Goal: Task Accomplishment & Management: Manage account settings

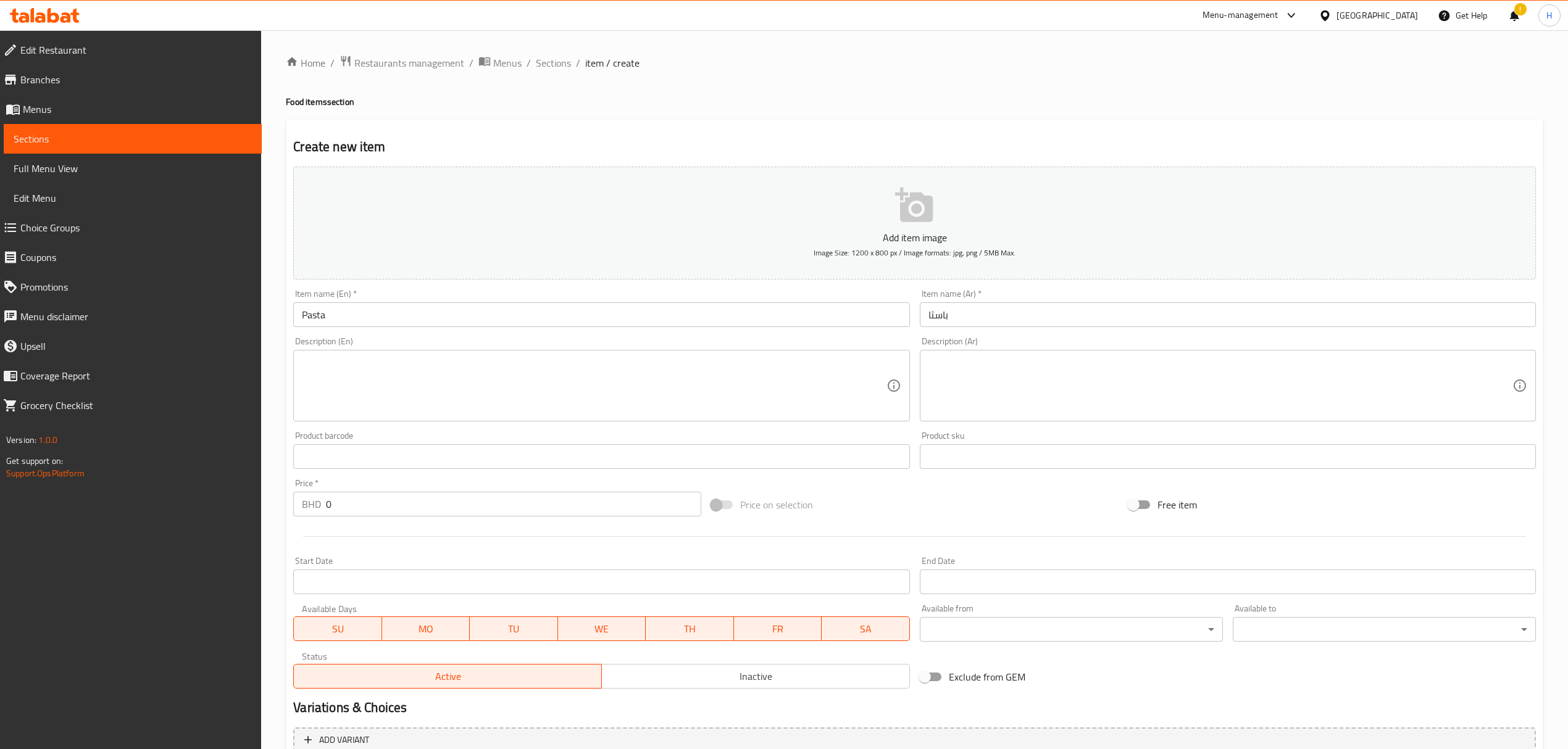
scroll to position [116, 0]
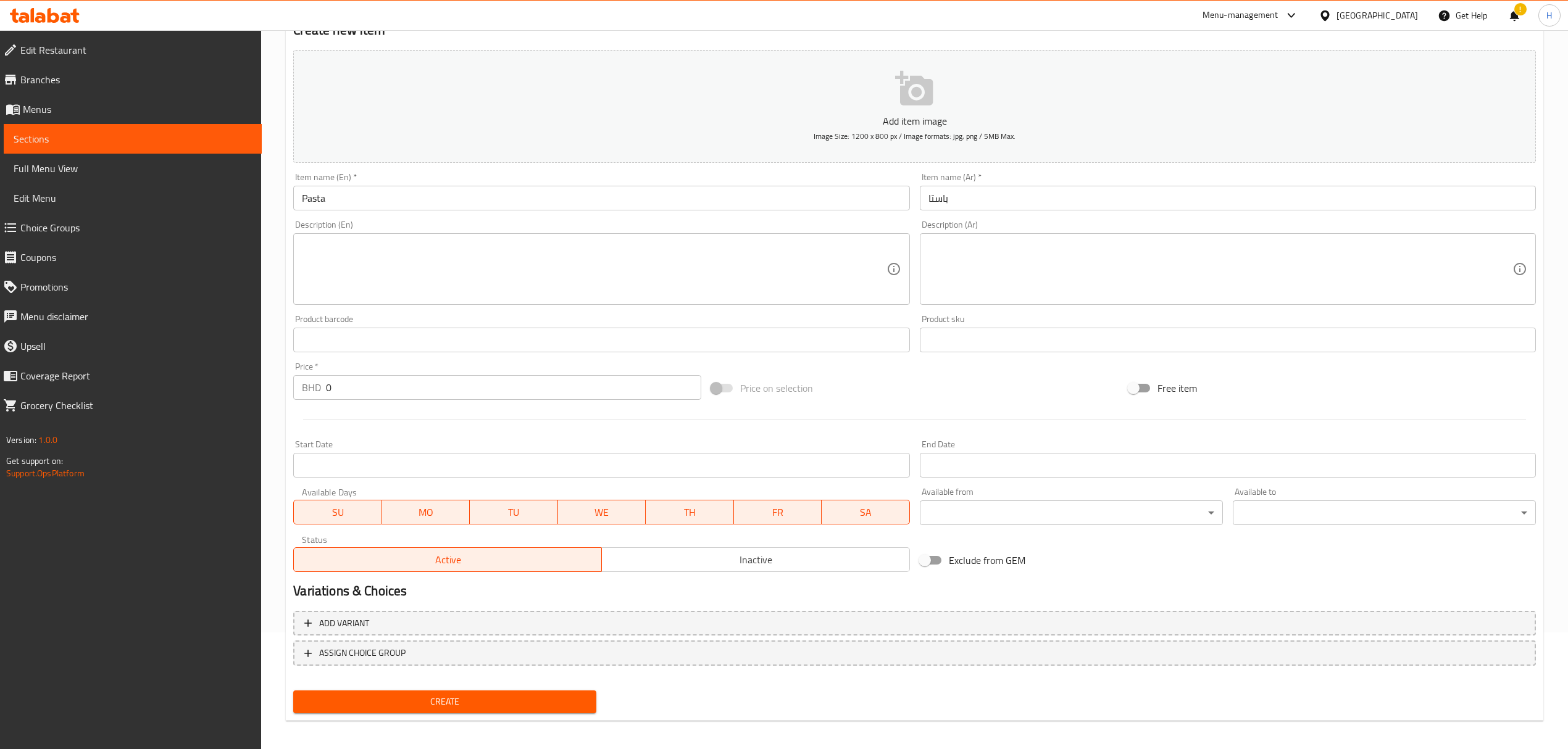
click at [60, 18] on icon at bounding box center [45, 15] width 69 height 15
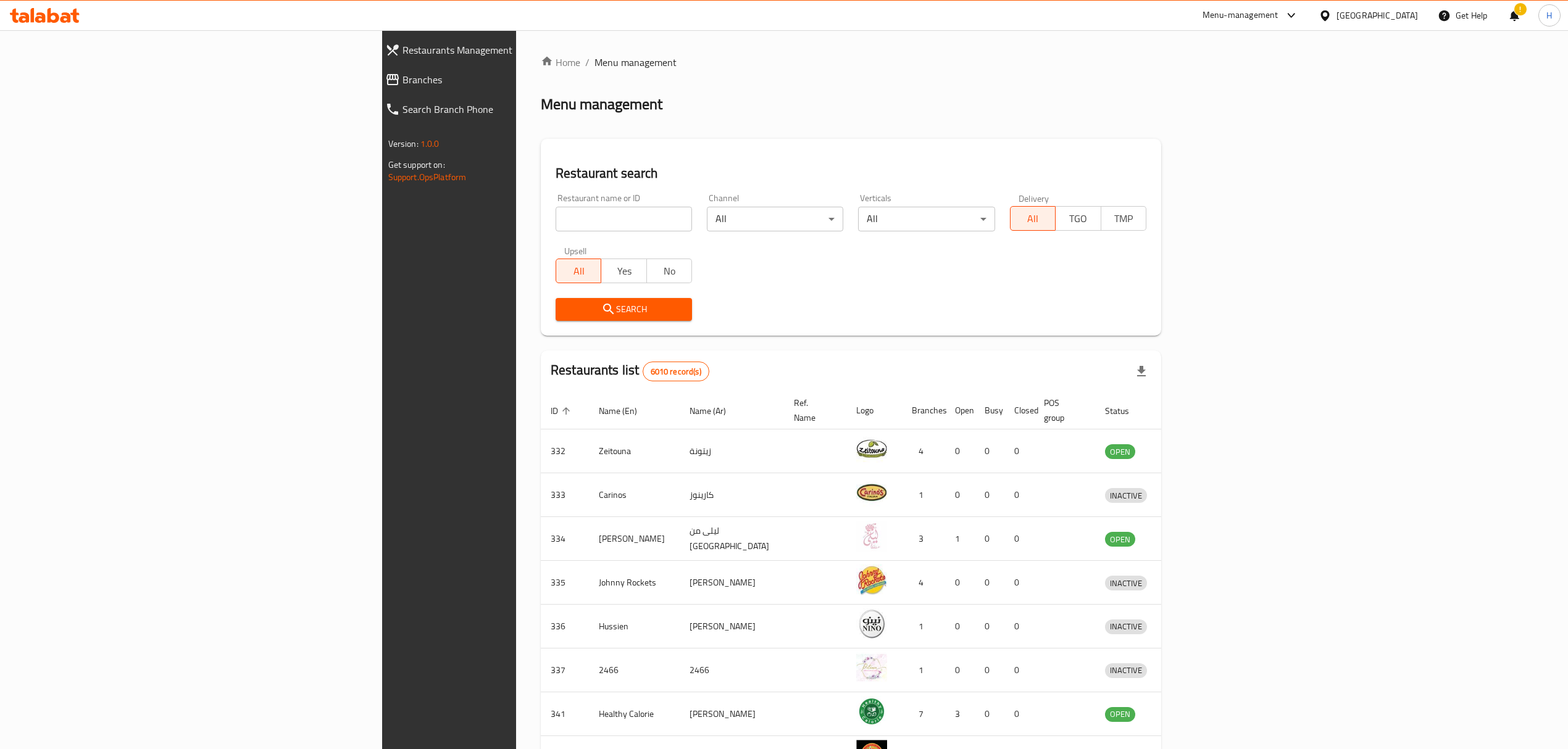
click at [540, 204] on div "Home / Menu management Menu management Restaurant search Restaurant name or ID …" at bounding box center [850, 482] width 620 height 854
click at [556, 217] on input "search" at bounding box center [623, 218] width 136 height 25
type input "allo b"
click button "Search" at bounding box center [623, 309] width 136 height 23
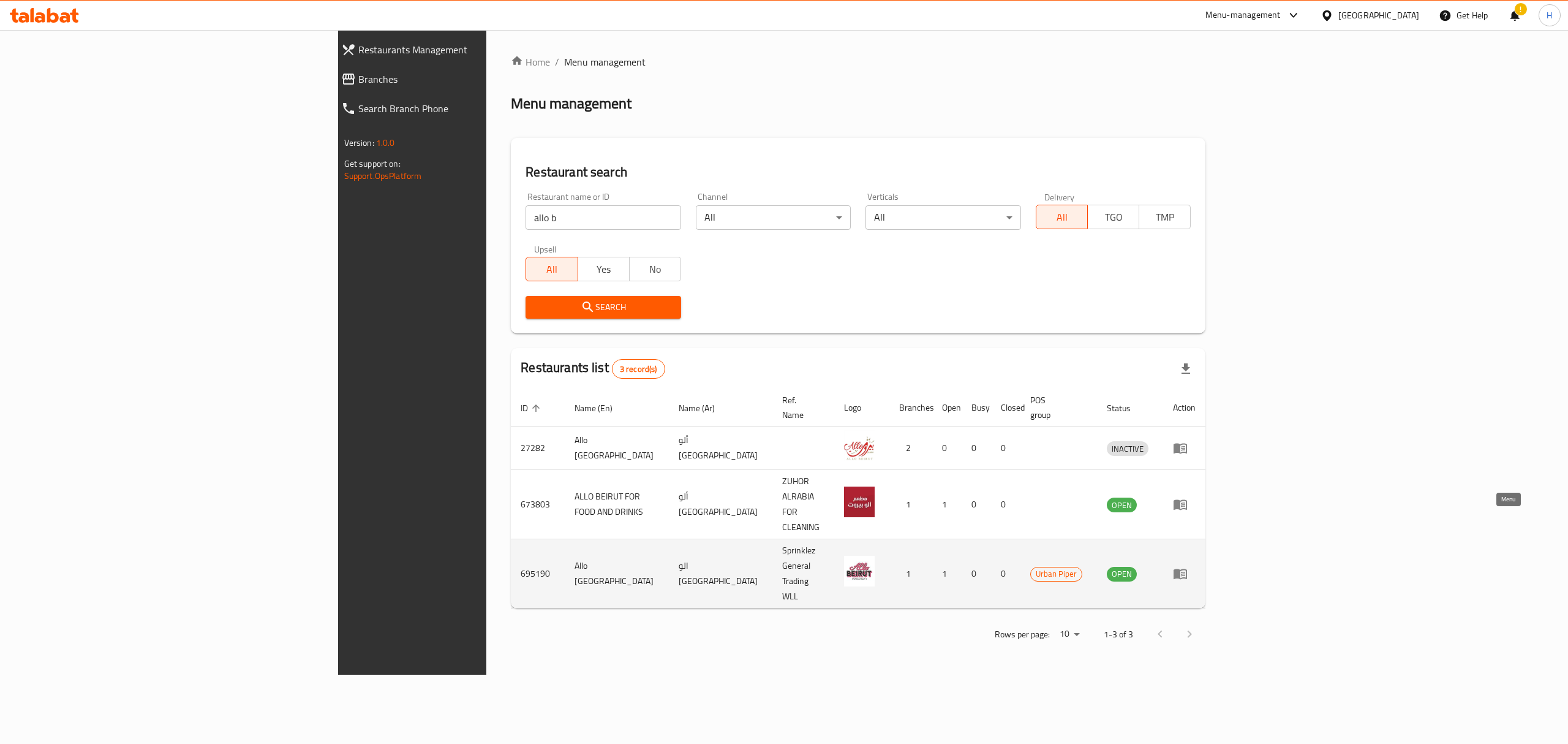
click at [1186, 572] on icon "enhanced table" at bounding box center [1183, 575] width 4 height 5
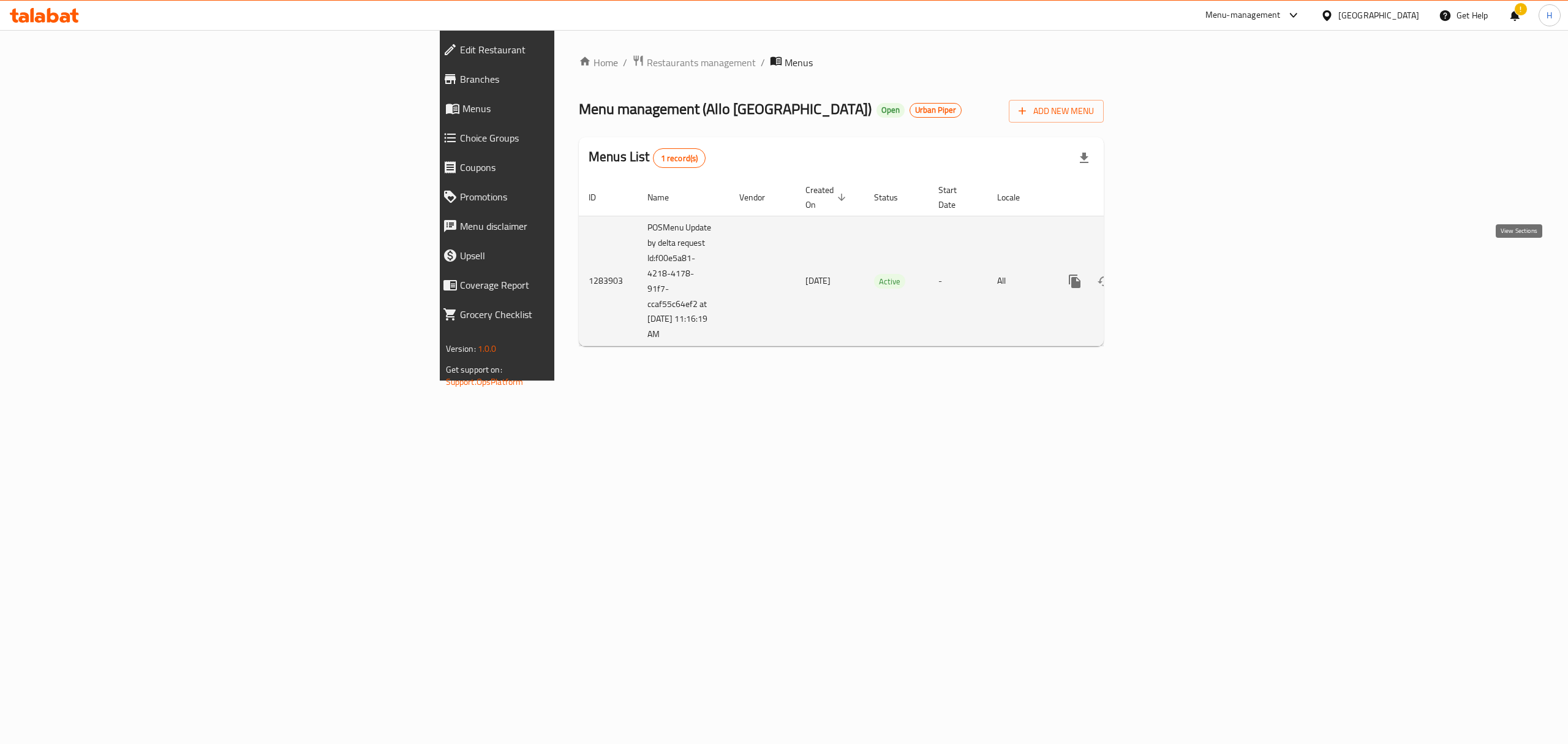
click at [1171, 274] on icon "enhanced table" at bounding box center [1163, 281] width 14 height 14
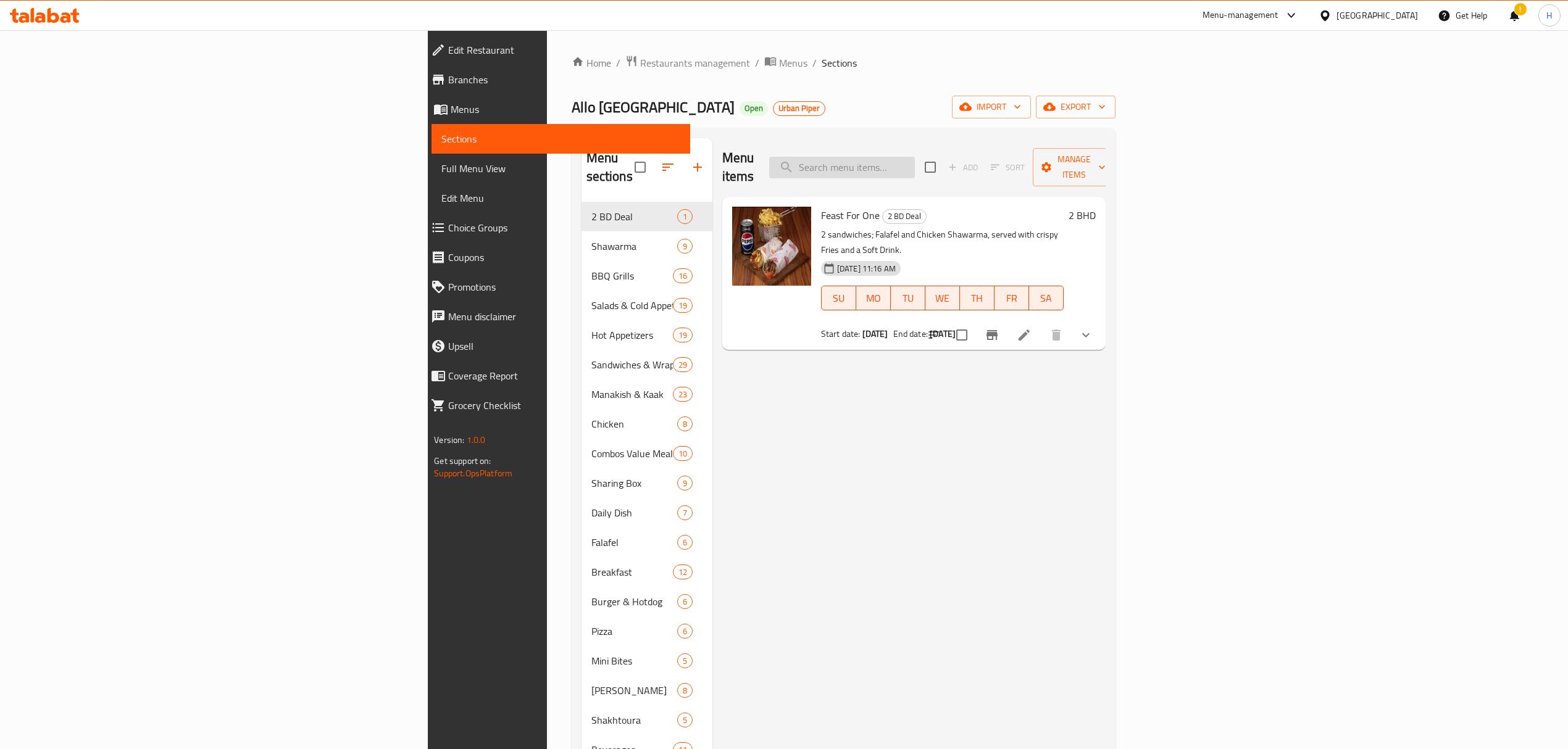
click at [915, 157] on input "search" at bounding box center [842, 167] width 146 height 21
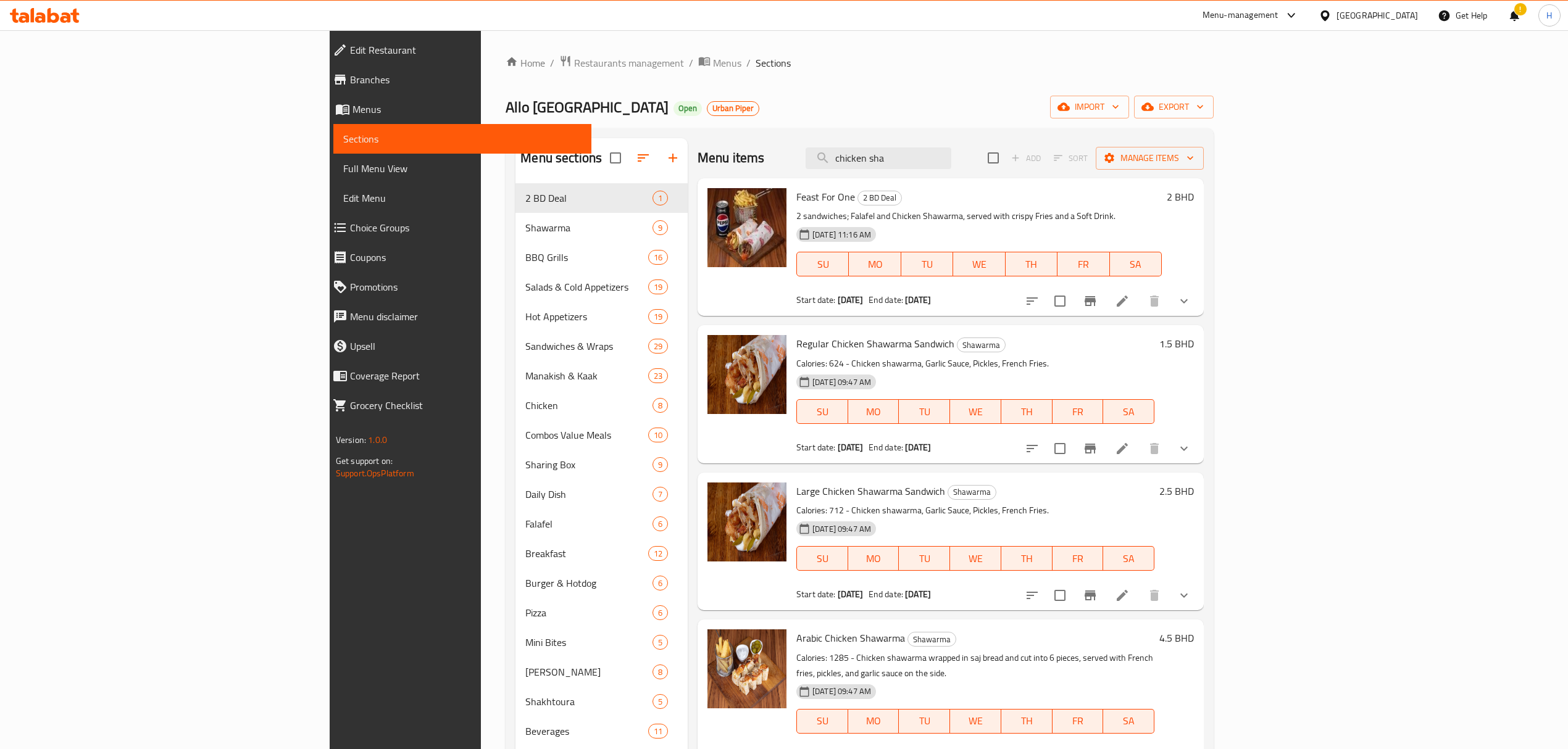
drag, startPoint x: 1007, startPoint y: 166, endPoint x: 720, endPoint y: 174, distance: 287.1
click at [721, 174] on div "Menu items chicken sha Add Sort Manage items" at bounding box center [951, 158] width 506 height 40
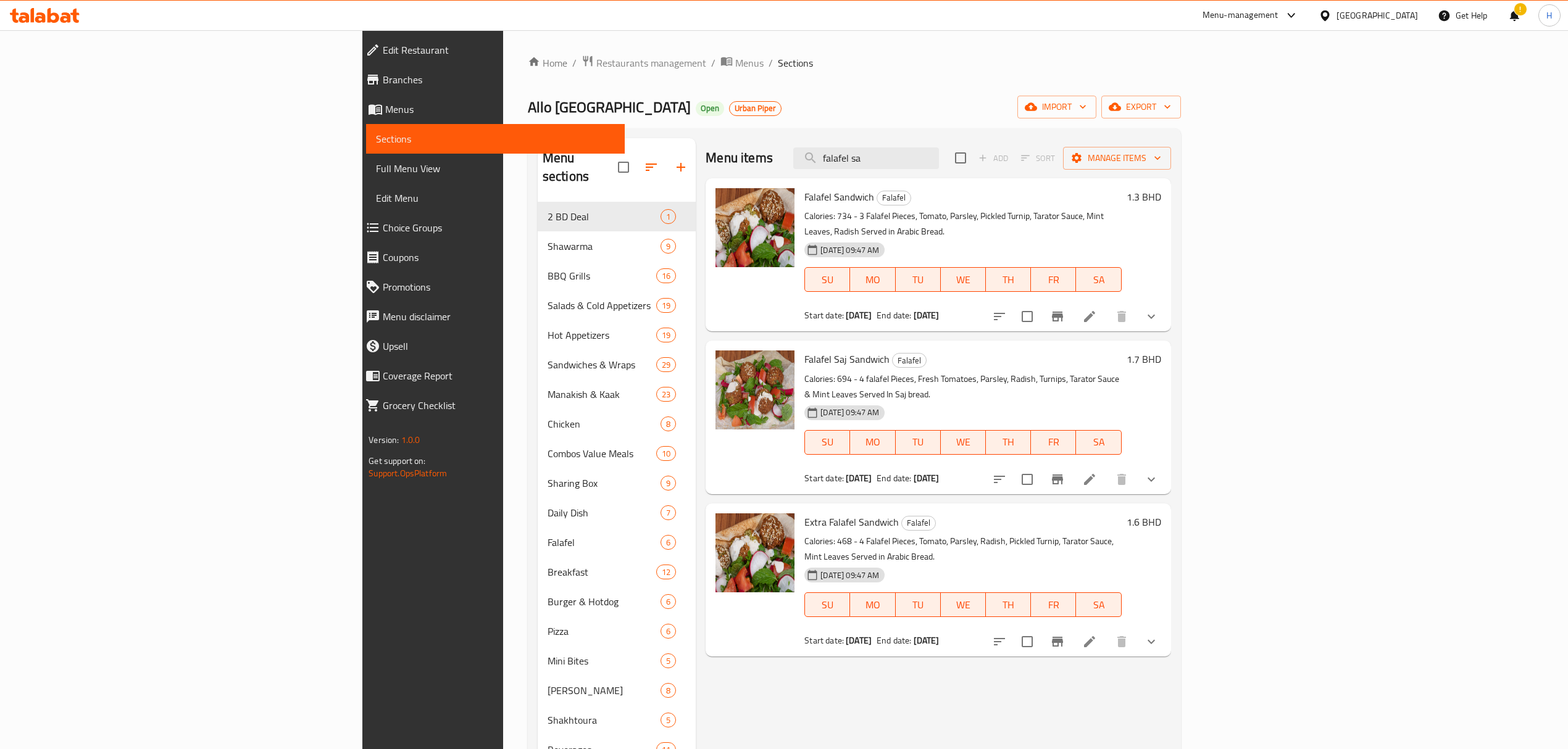
click at [1063, 312] on icon "Branch-specific-item" at bounding box center [1057, 317] width 11 height 10
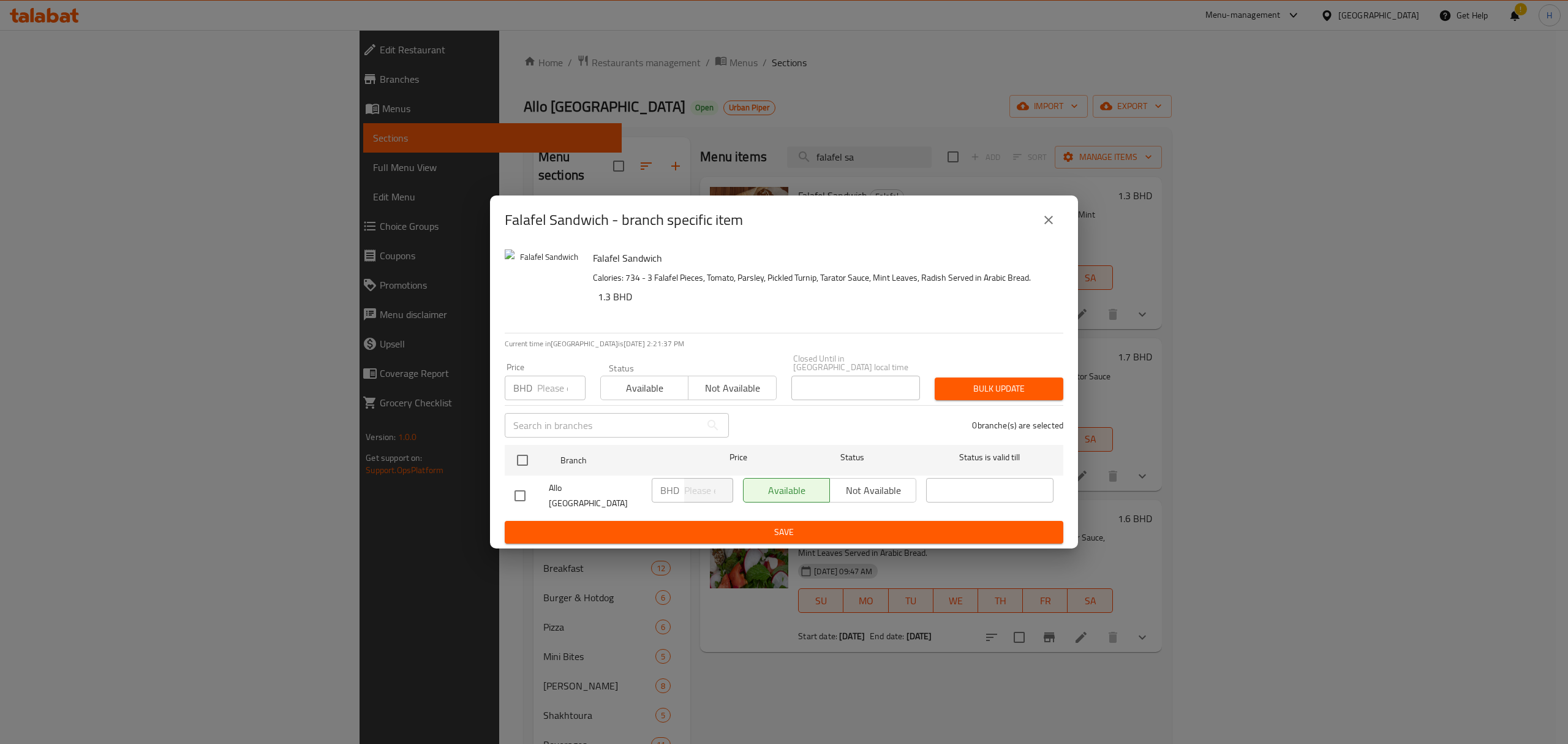
click at [1056, 229] on button "close" at bounding box center [1049, 219] width 30 height 30
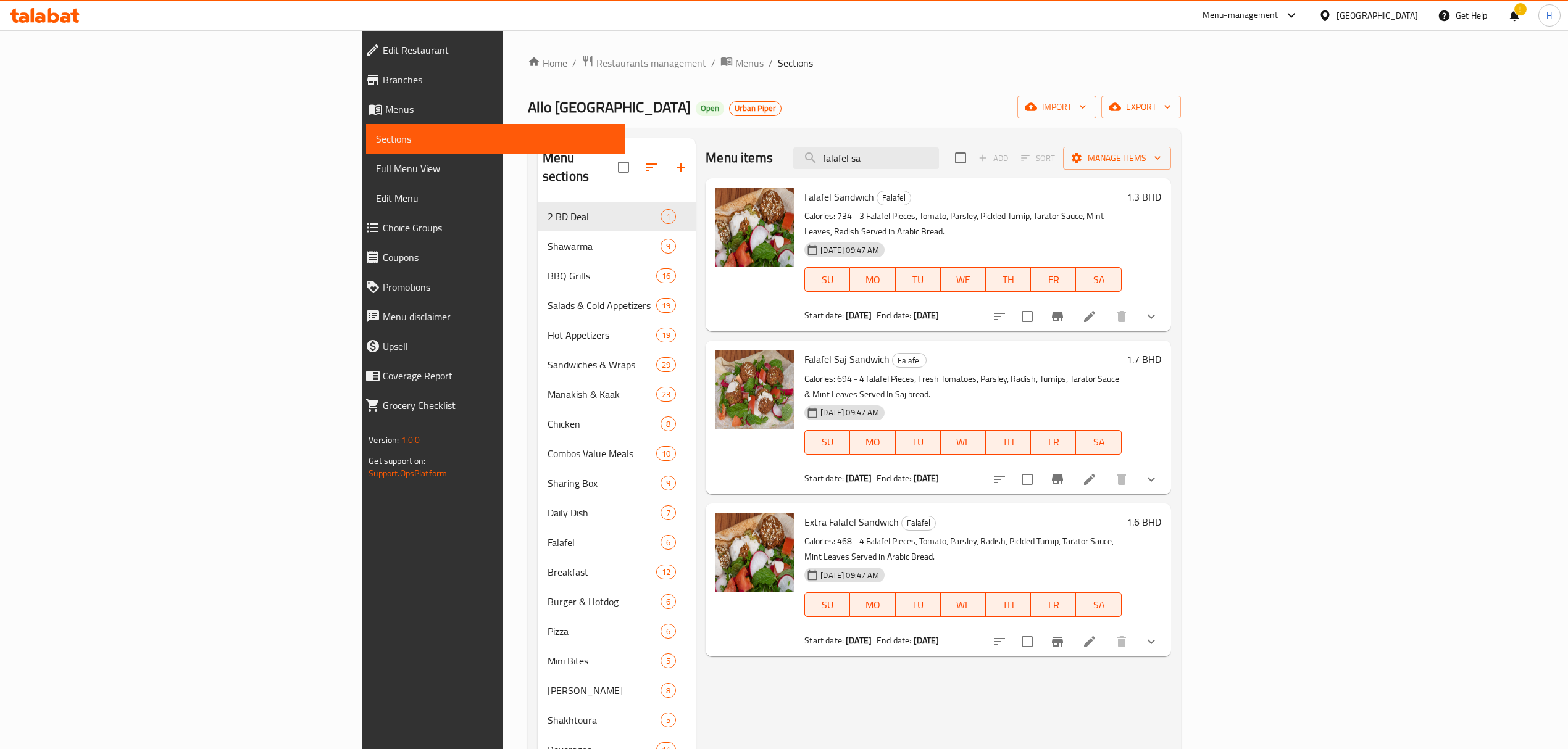
drag, startPoint x: 1017, startPoint y: 158, endPoint x: 762, endPoint y: 193, distance: 257.4
click at [762, 193] on div "Menu items falafel sa Add Sort Manage items Falafel Sandwich Falafel Calories: …" at bounding box center [933, 512] width 474 height 749
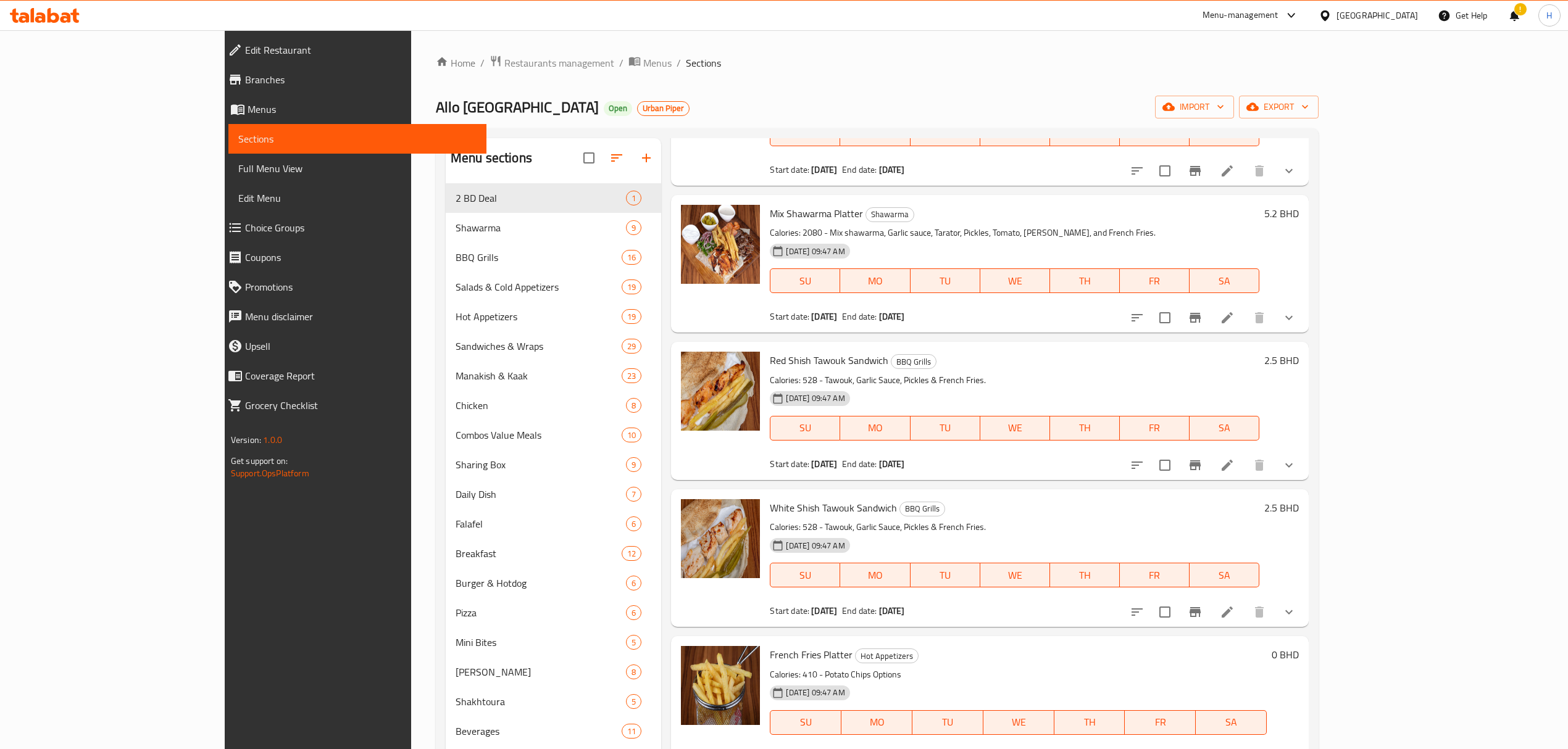
scroll to position [987, 0]
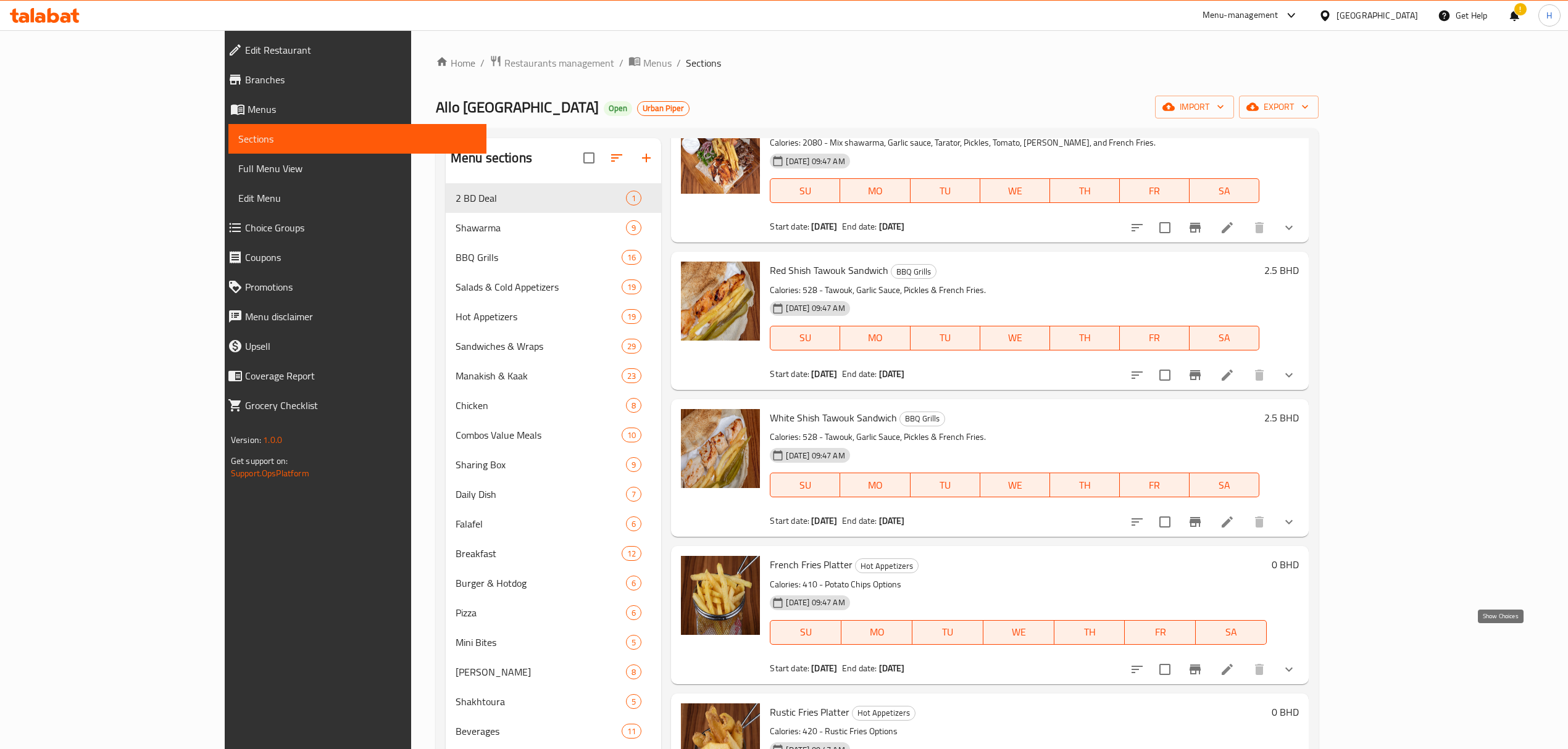
click at [1297, 662] on icon "show more" at bounding box center [1289, 669] width 15 height 15
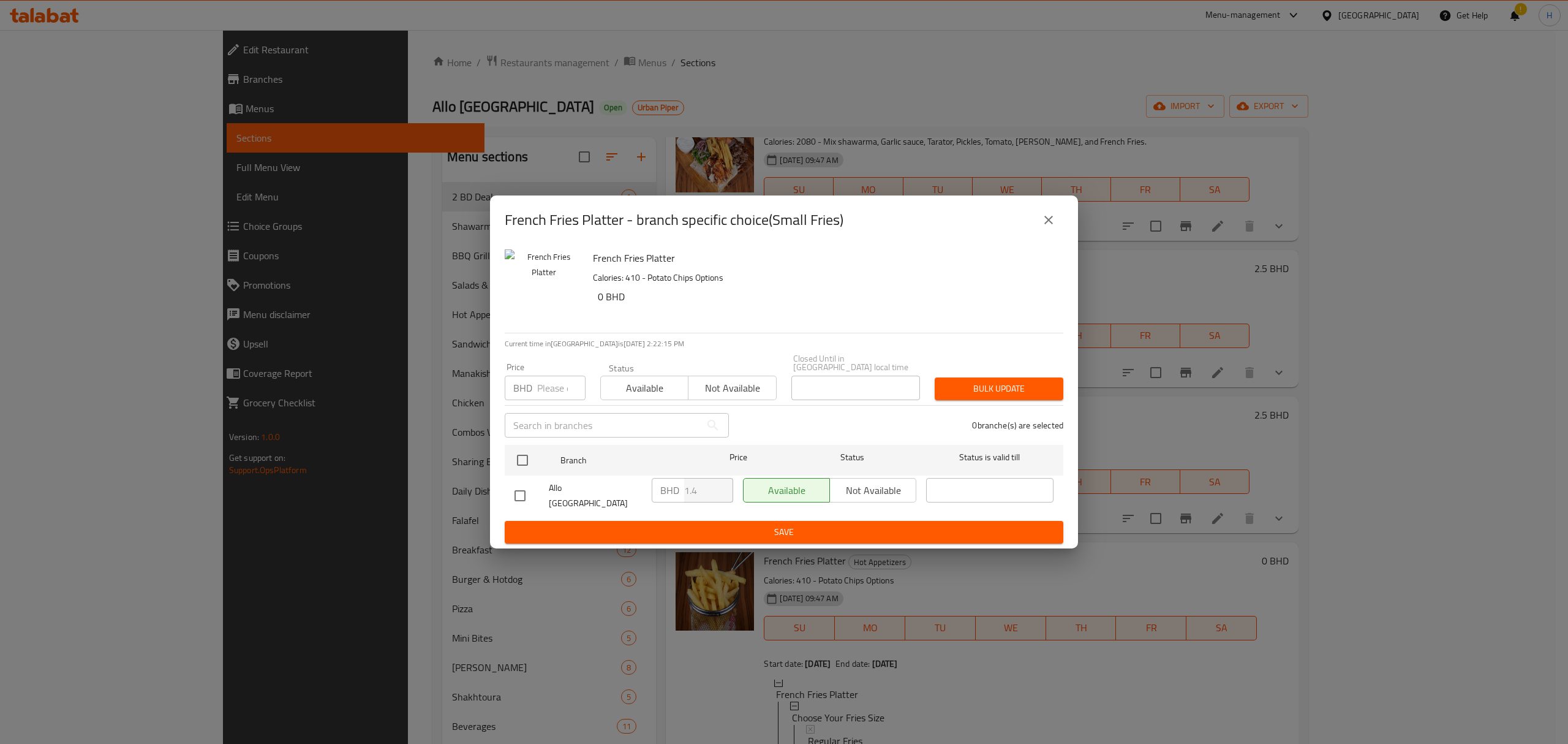
drag, startPoint x: 1052, startPoint y: 228, endPoint x: 892, endPoint y: 275, distance: 166.8
click at [1052, 227] on icon "close" at bounding box center [1048, 219] width 14 height 14
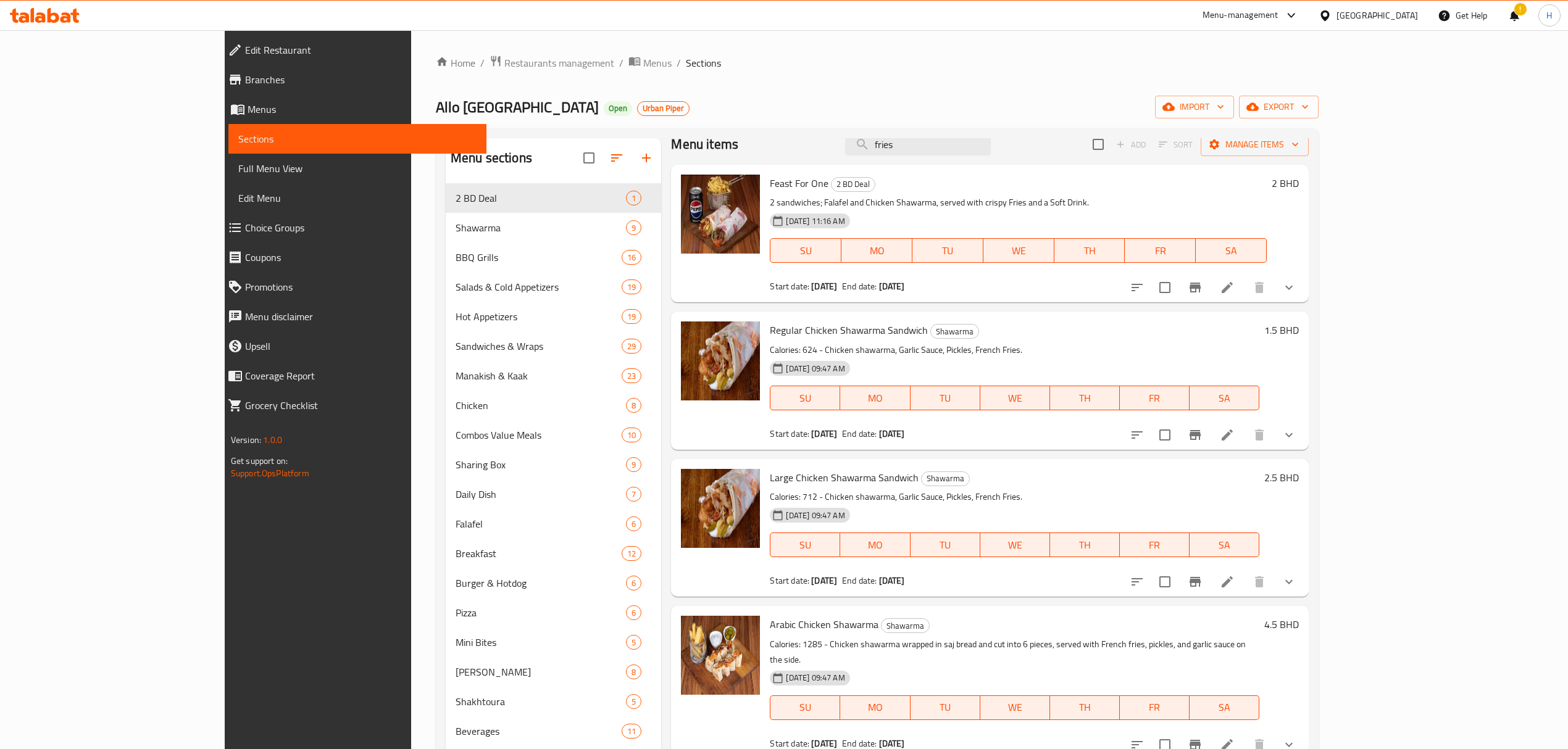
scroll to position [0, 0]
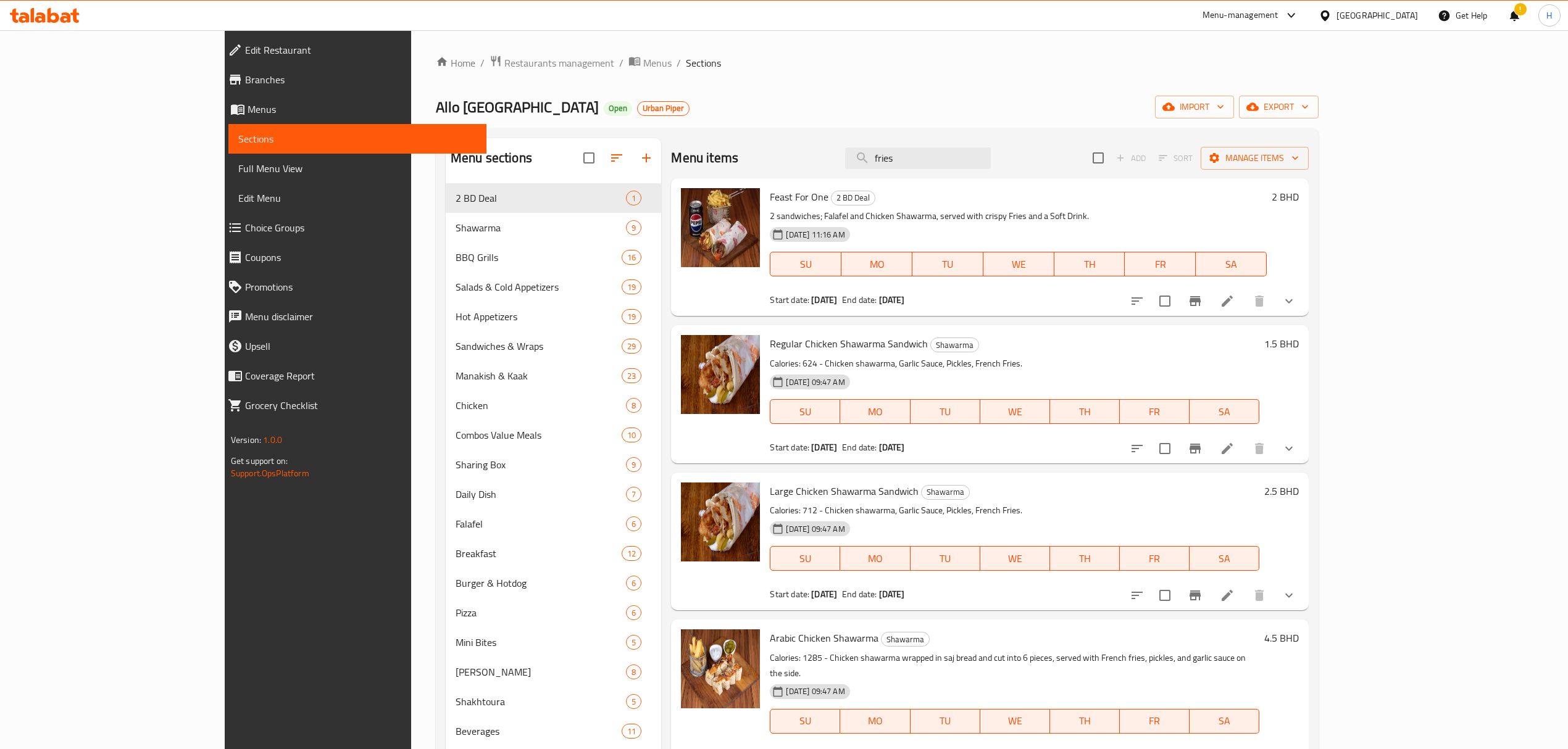
drag, startPoint x: 912, startPoint y: 153, endPoint x: 821, endPoint y: 153, distance: 91.0
click at [821, 153] on div "Menu items fries Add Sort Manage items" at bounding box center [990, 158] width 638 height 40
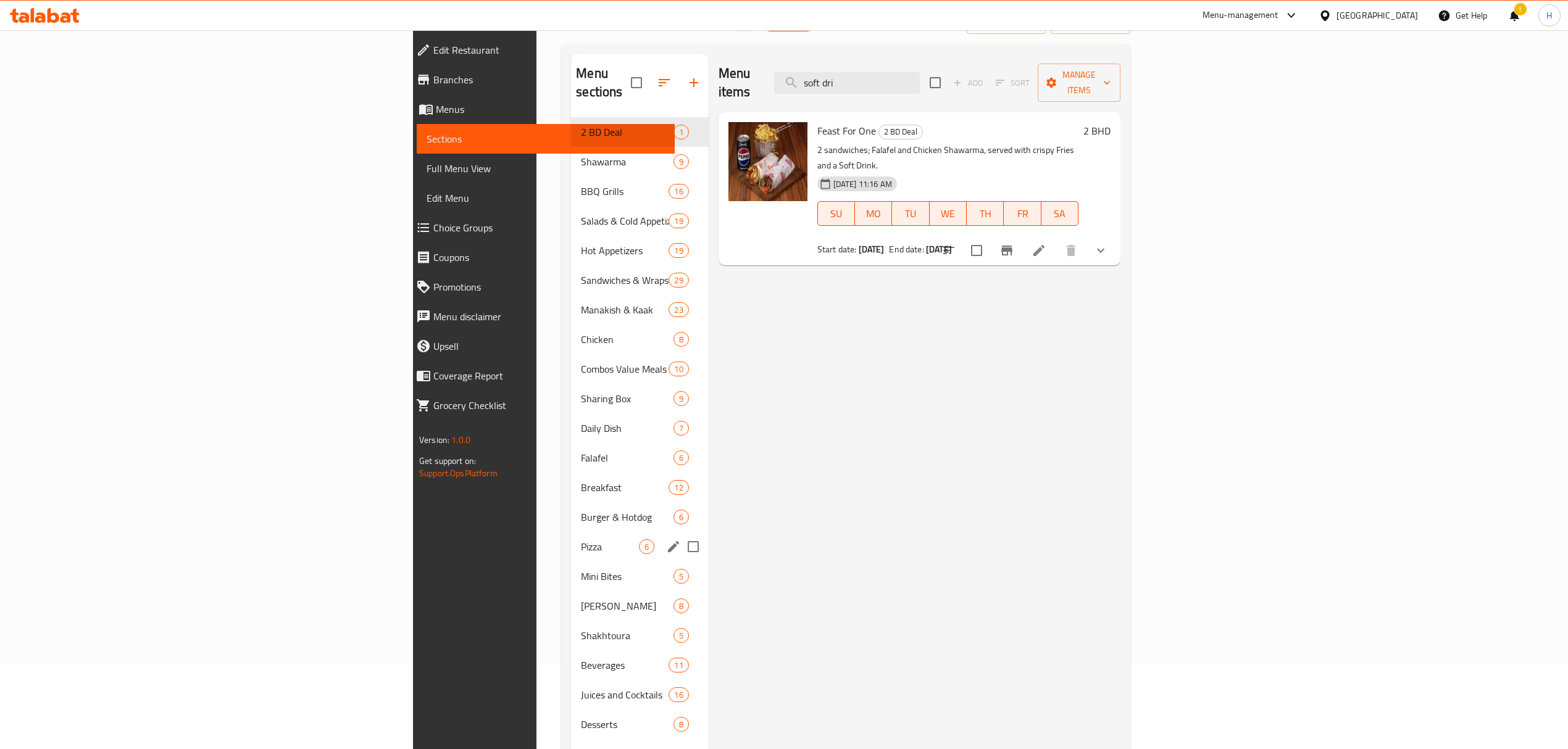
scroll to position [174, 0]
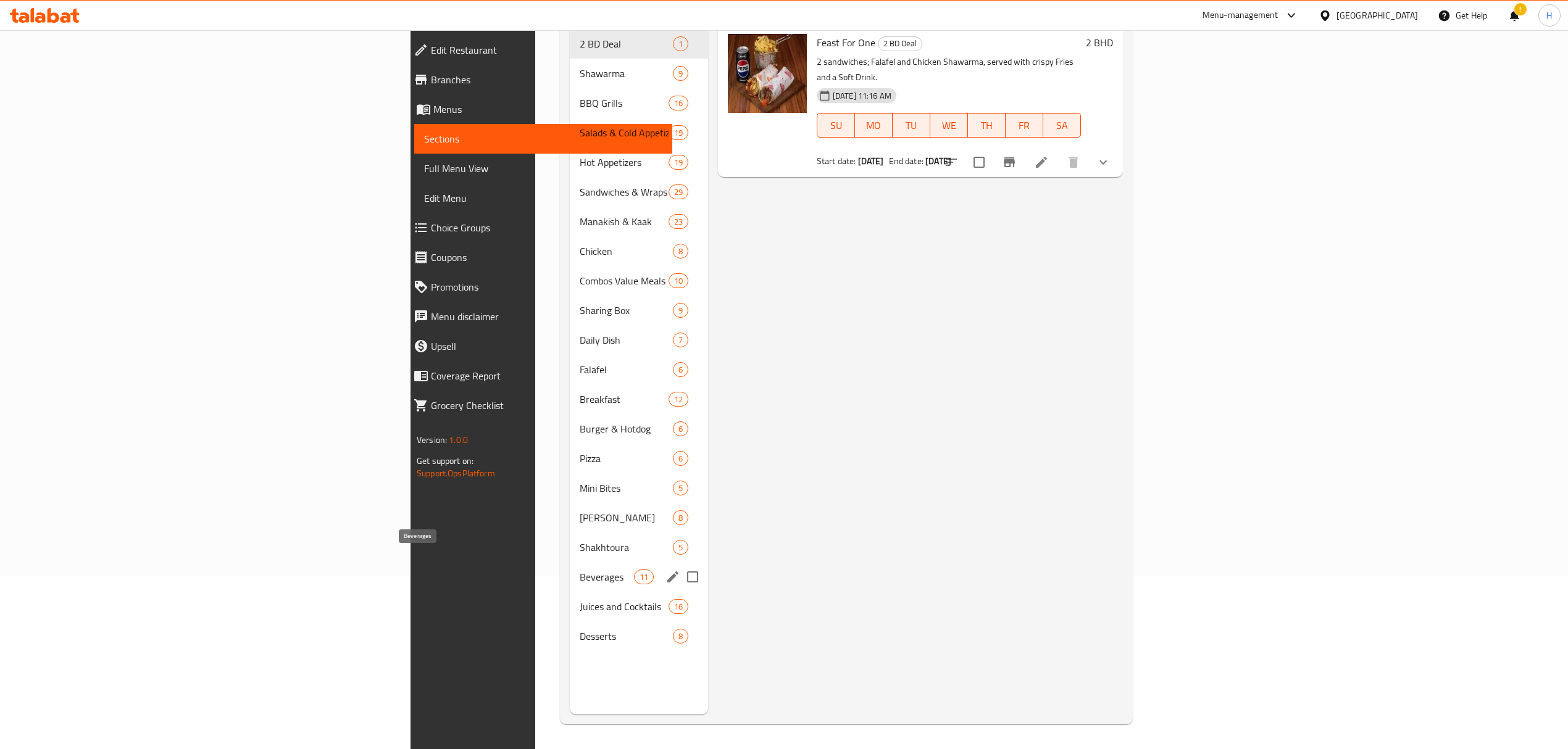
type input "soft dri"
drag, startPoint x: 335, startPoint y: 565, endPoint x: 357, endPoint y: 551, distance: 26.1
click at [580, 569] on span "Beverages" at bounding box center [606, 576] width 54 height 15
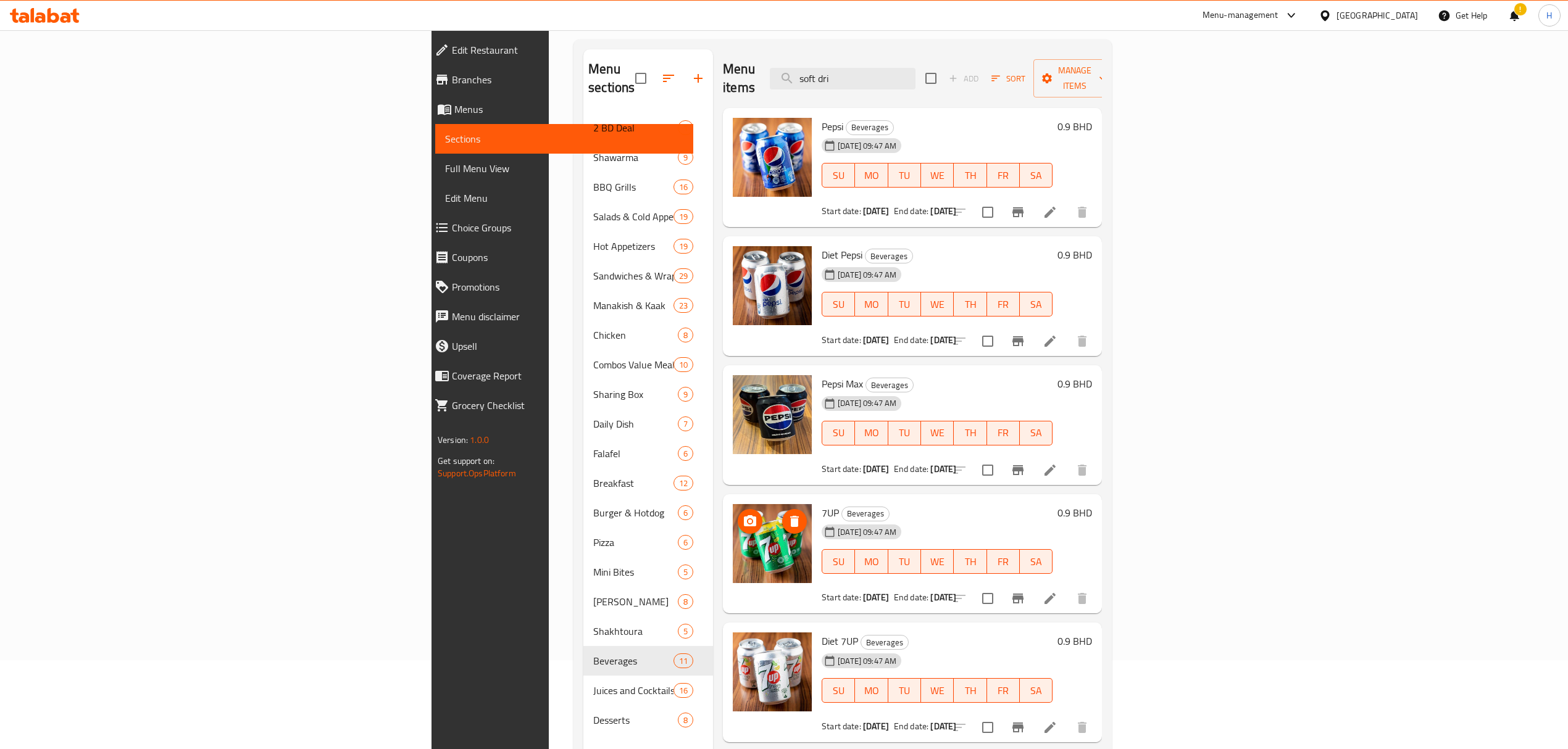
scroll to position [9, 0]
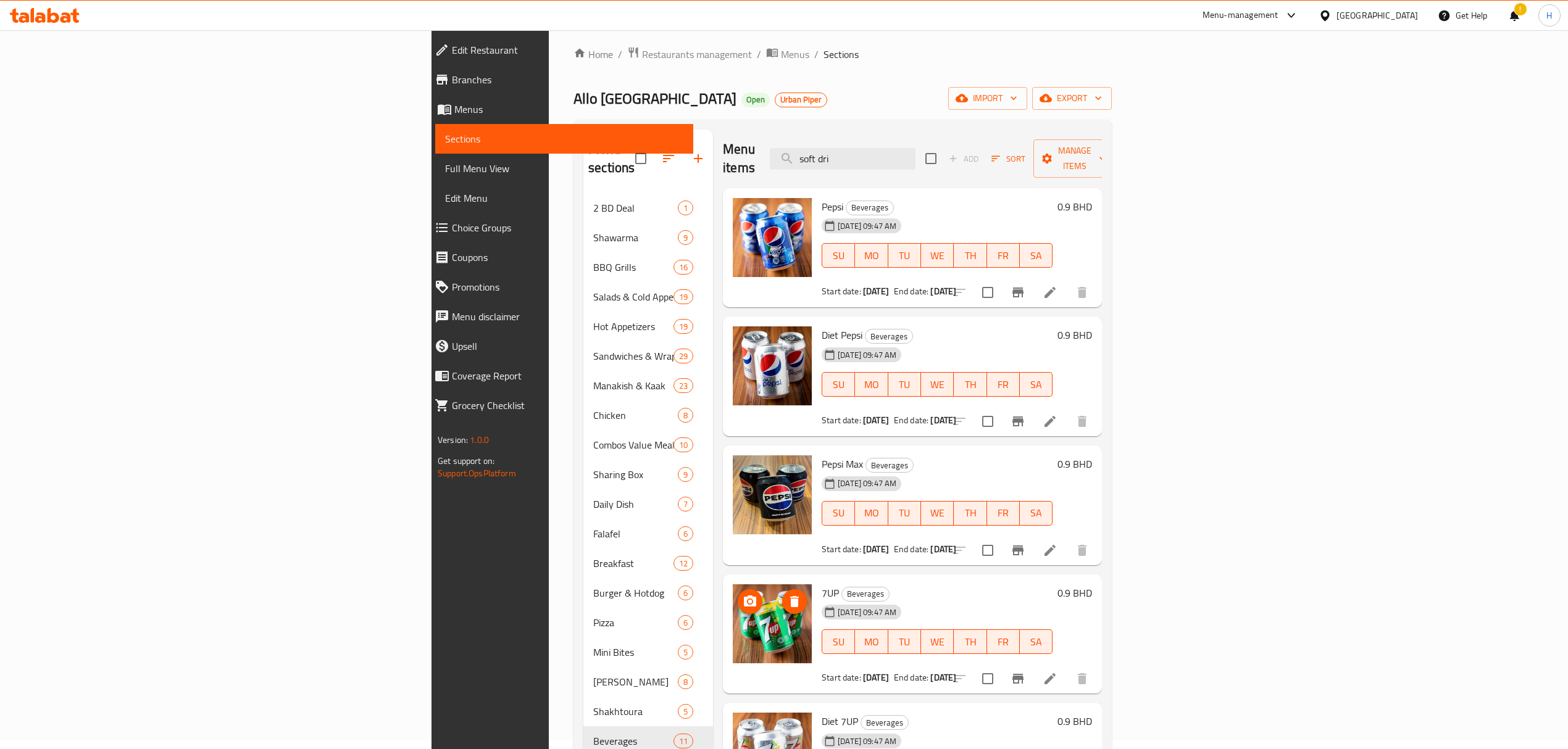
click at [1025, 414] on icon "Branch-specific-item" at bounding box center [1017, 421] width 15 height 15
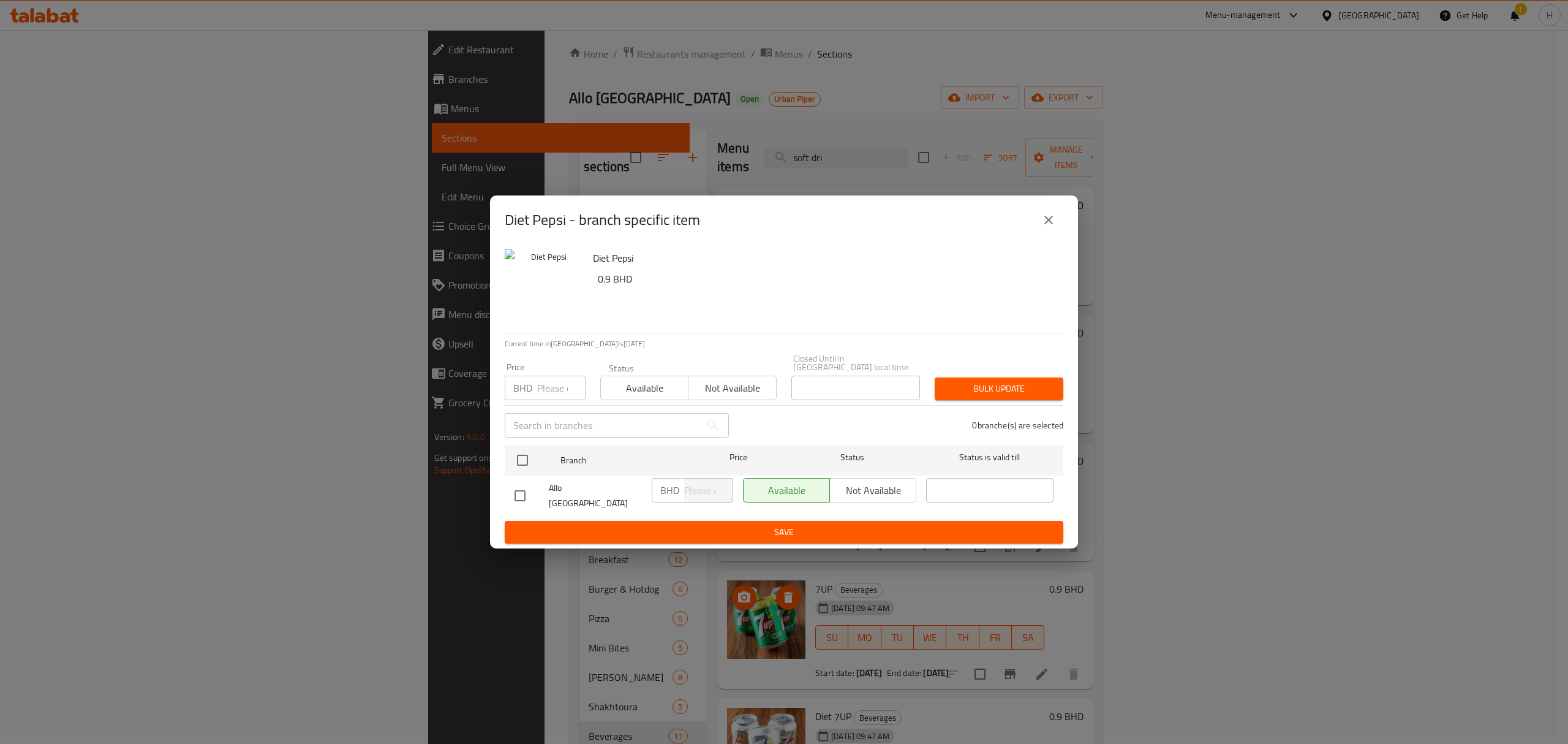
click at [1039, 227] on button "close" at bounding box center [1049, 219] width 30 height 30
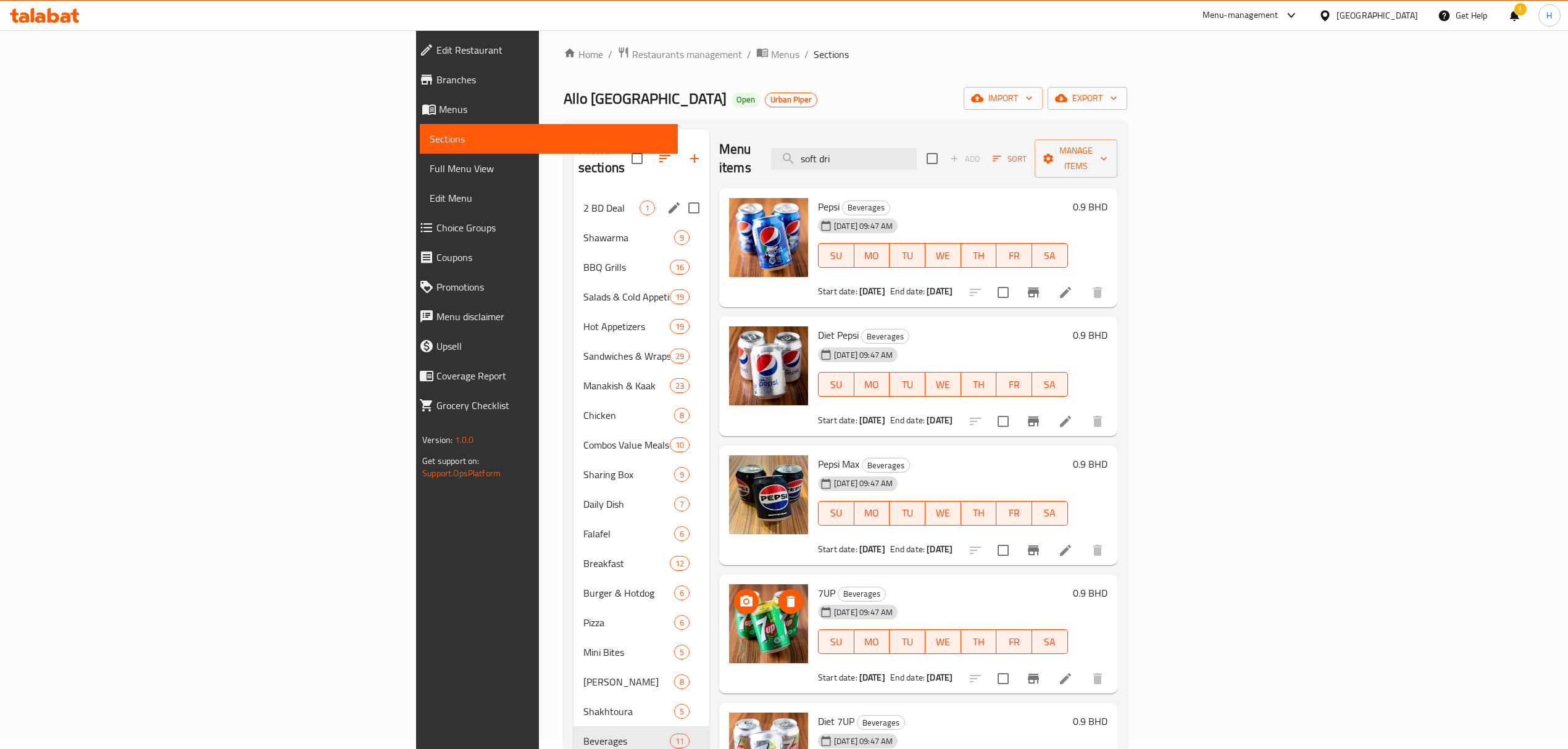
click at [574, 200] on div "2 BD Deal 1" at bounding box center [641, 208] width 136 height 30
